Goal: Information Seeking & Learning: Learn about a topic

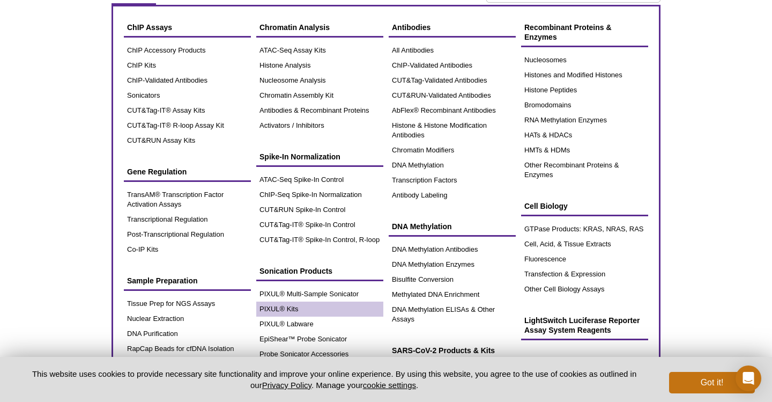
scroll to position [45, 0]
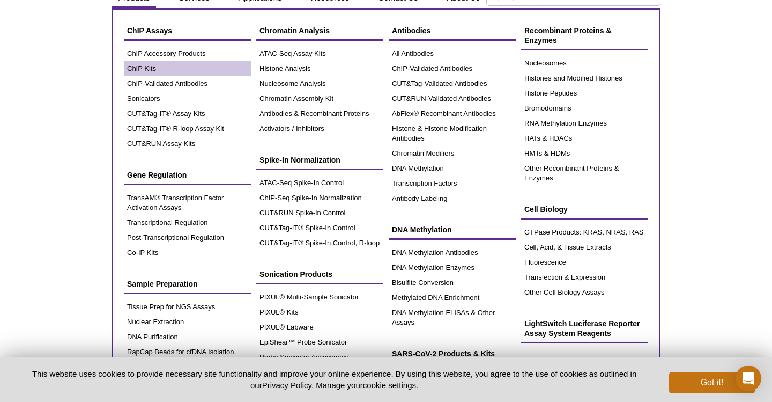
click at [144, 71] on link "ChIP Kits" at bounding box center [187, 68] width 127 height 15
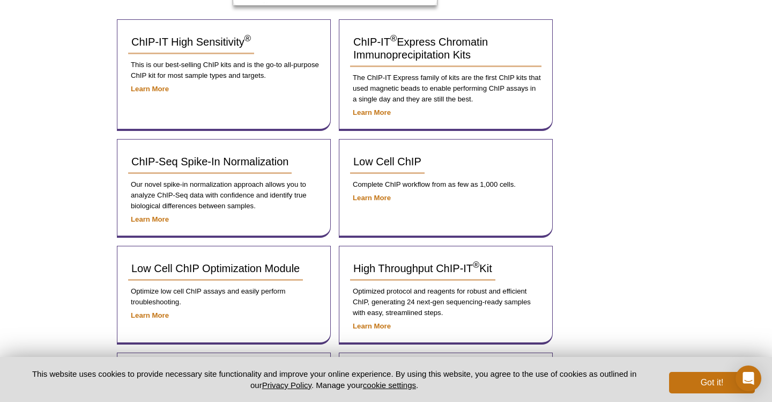
scroll to position [145, 0]
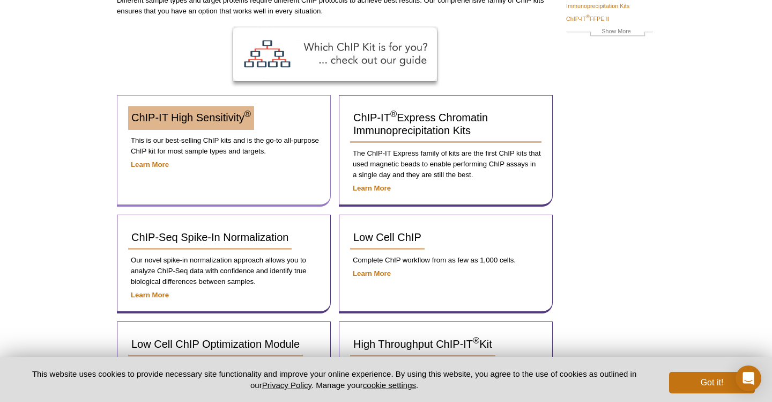
click at [205, 123] on div "ChIP-IT High Sensitivity ®" at bounding box center [223, 122] width 191 height 32
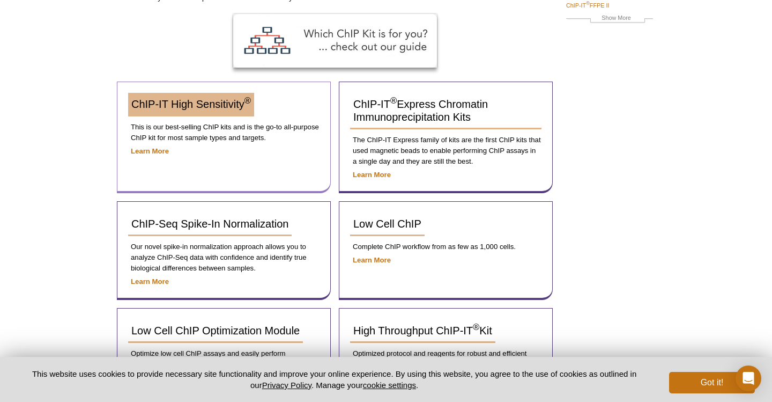
click at [202, 105] on span "ChIP-IT High Sensitivity ®" at bounding box center [191, 104] width 120 height 12
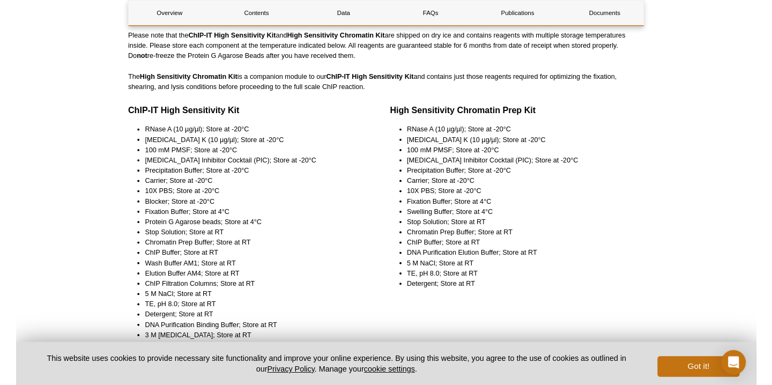
scroll to position [378, 0]
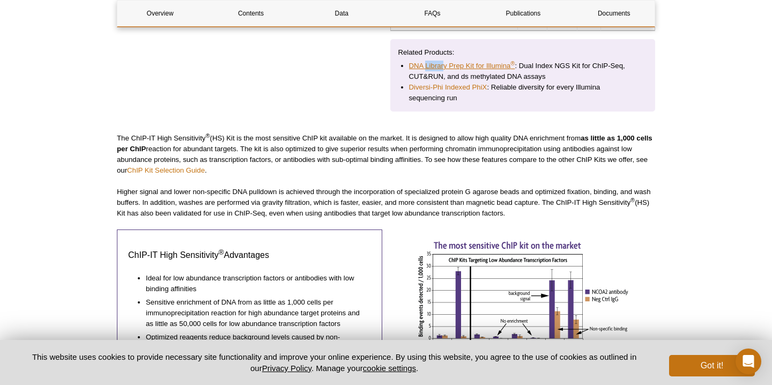
click at [455, 69] on link "DNA Library Prep Kit for Illumina ®" at bounding box center [462, 66] width 106 height 11
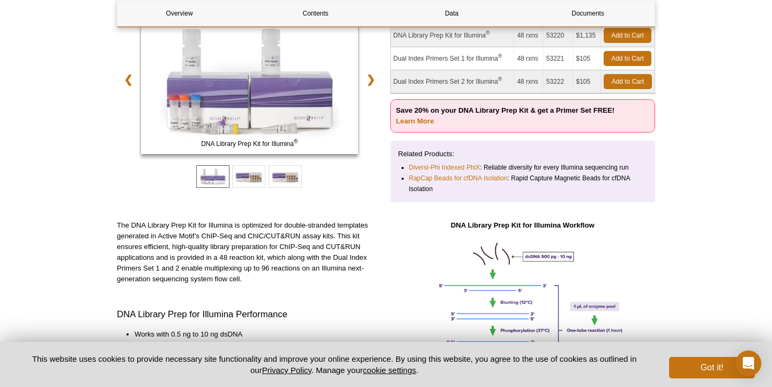
scroll to position [331, 0]
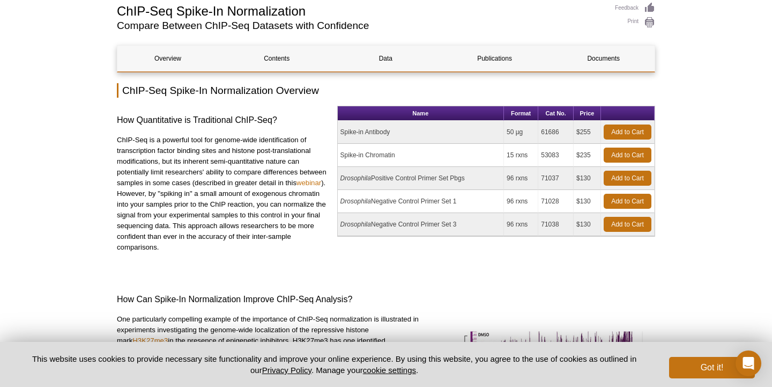
scroll to position [44, 0]
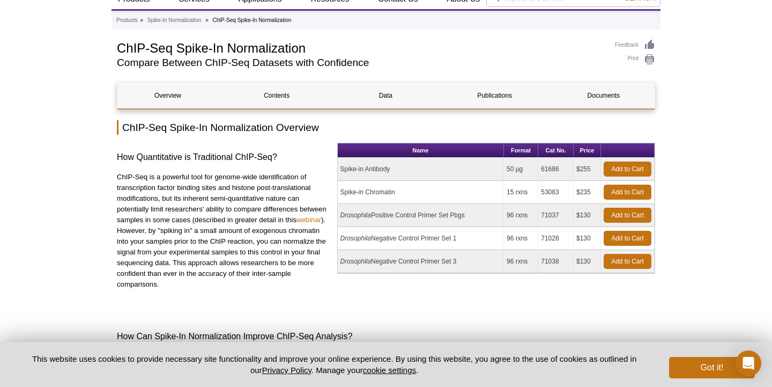
drag, startPoint x: 508, startPoint y: 167, endPoint x: 525, endPoint y: 167, distance: 16.6
click at [525, 167] on td "50 µg" at bounding box center [521, 169] width 34 height 23
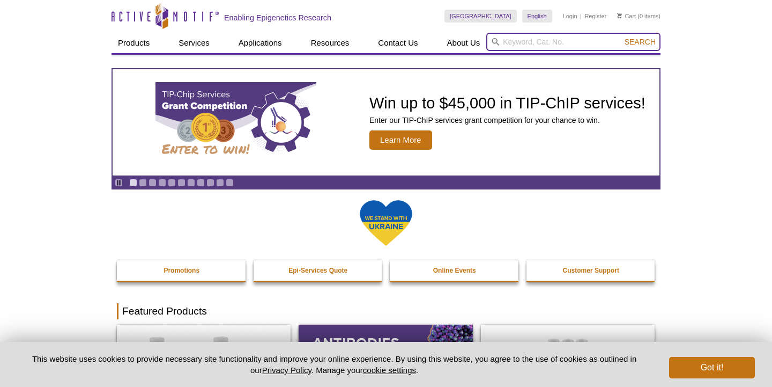
click at [509, 42] on input "search" at bounding box center [573, 42] width 174 height 18
type input "h4r3me2a"
click at [641, 42] on button "Search" at bounding box center [640, 42] width 38 height 10
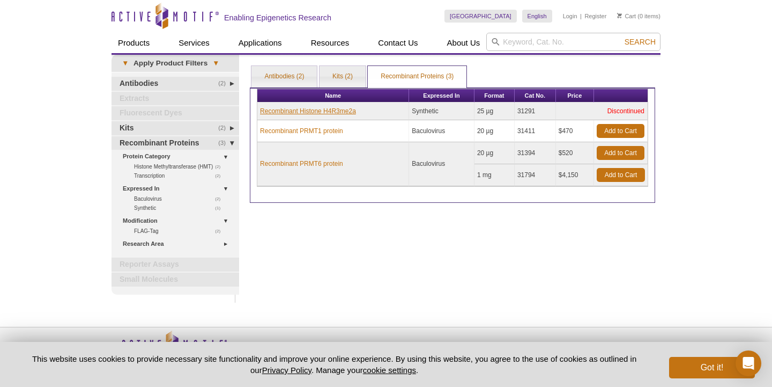
click at [312, 109] on link "Recombinant Histone H4R3me2a" at bounding box center [308, 111] width 96 height 10
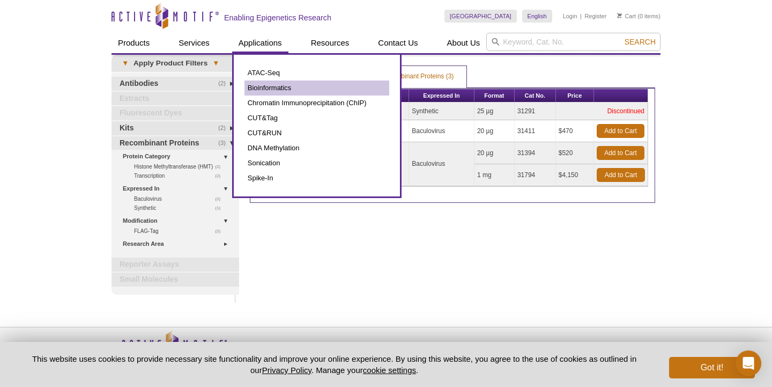
click at [275, 83] on link "Bioinformatics" at bounding box center [316, 87] width 145 height 15
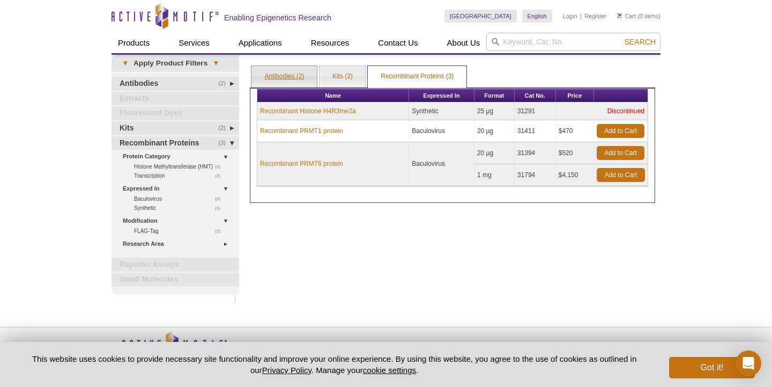
click at [283, 70] on link "Antibodies (2)" at bounding box center [283, 76] width 65 height 21
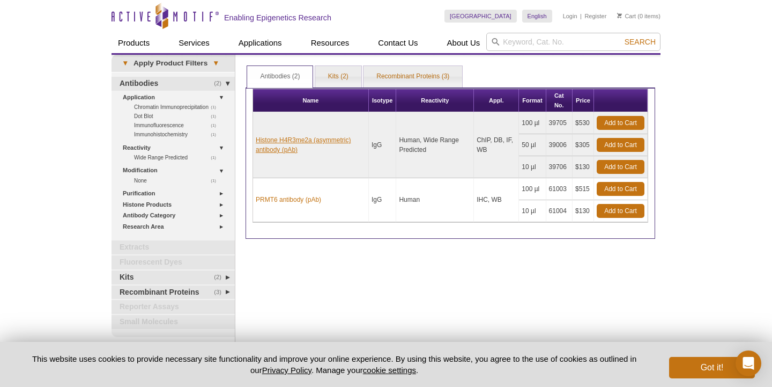
click at [308, 142] on link "Histone H4R3me2a (asymmetric) antibody (pAb)" at bounding box center [311, 144] width 110 height 19
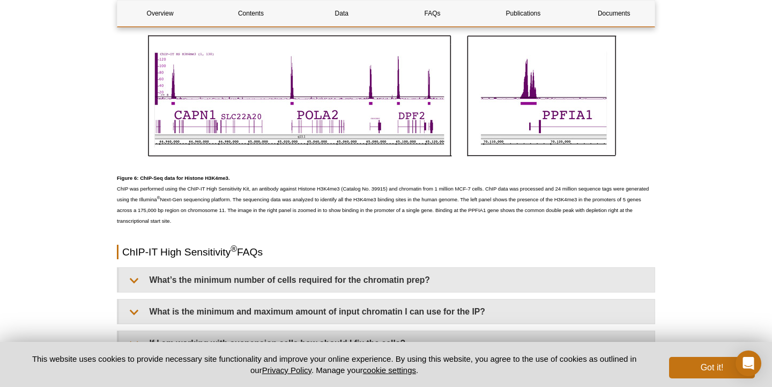
scroll to position [2839, 0]
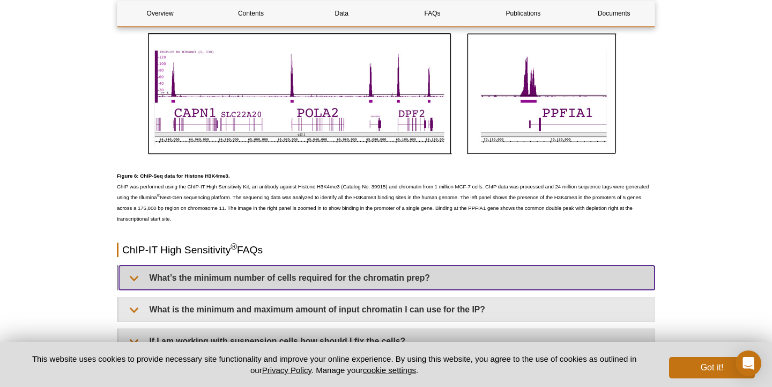
click at [178, 273] on summary "What’s the minimum number of cells required for the chromatin prep?" at bounding box center [387, 277] width 536 height 24
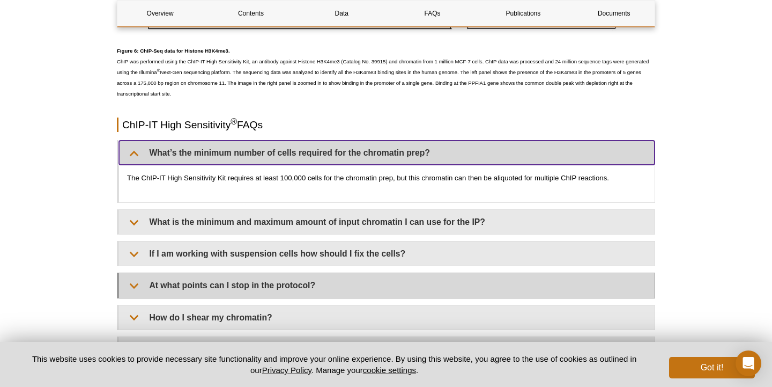
scroll to position [2965, 0]
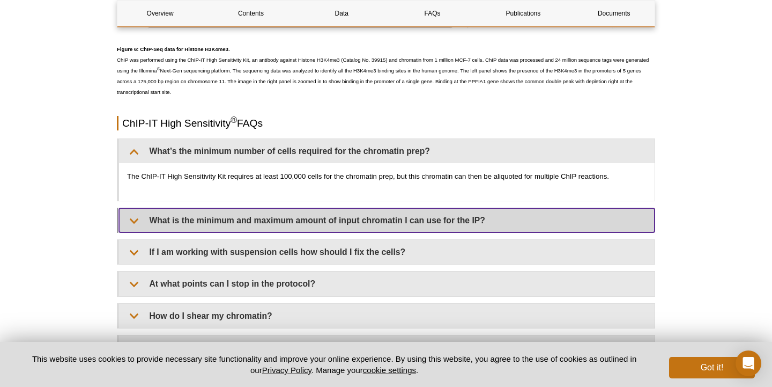
click at [196, 219] on summary "What is the minimum and maximum amount of input chromatin I can use for the IP?" at bounding box center [387, 220] width 536 height 24
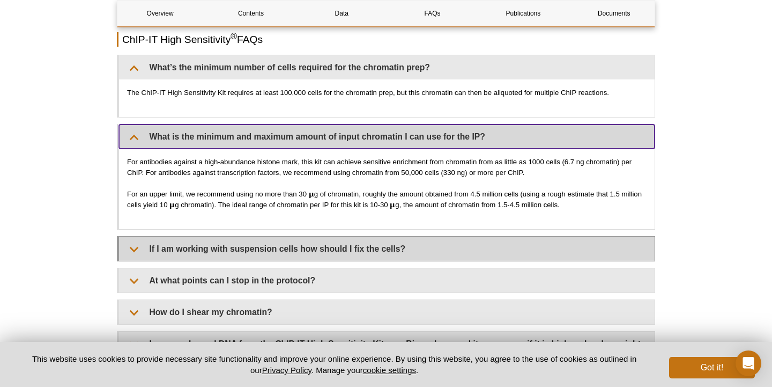
scroll to position [3049, 0]
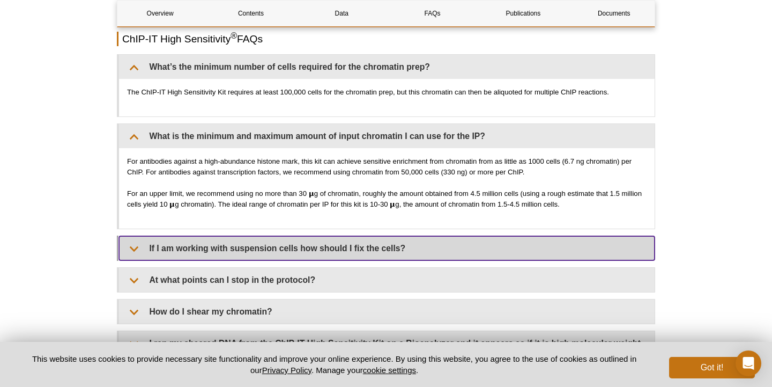
click at [197, 249] on summary "If I am working with suspension cells how should I fix the cells?" at bounding box center [387, 248] width 536 height 24
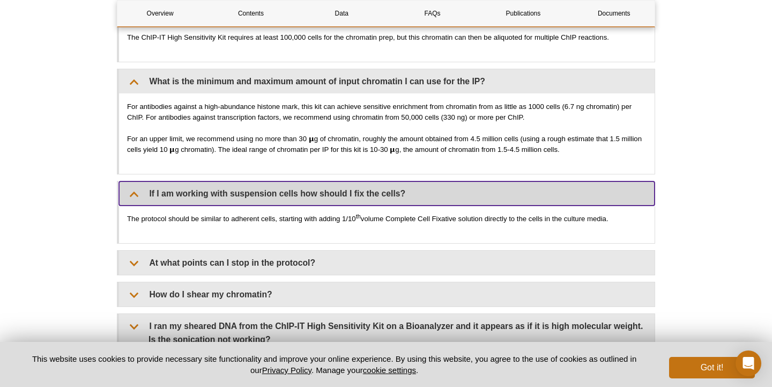
scroll to position [3111, 0]
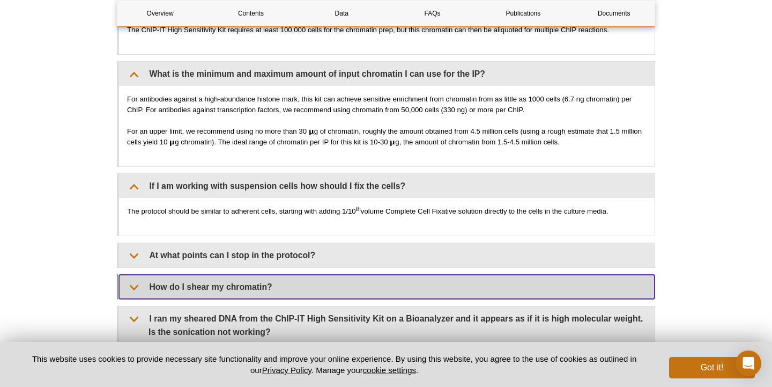
click at [221, 279] on summary "How do I shear my chromatin?" at bounding box center [387, 287] width 536 height 24
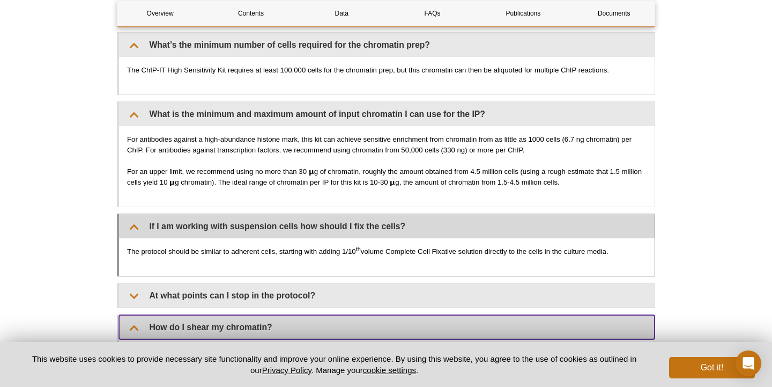
scroll to position [3071, 0]
